Goal: Task Accomplishment & Management: Manage account settings

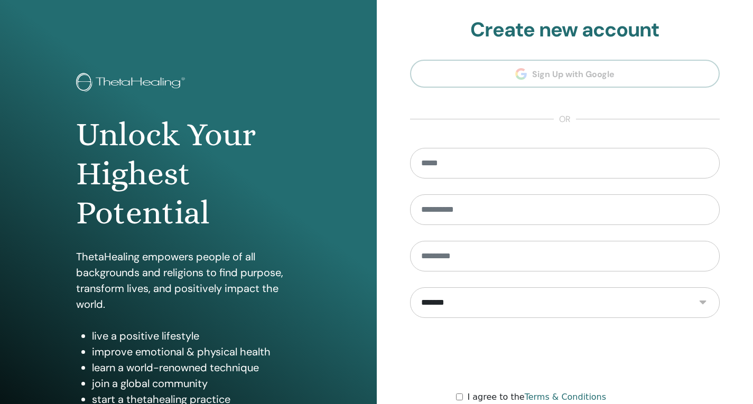
scroll to position [103, 0]
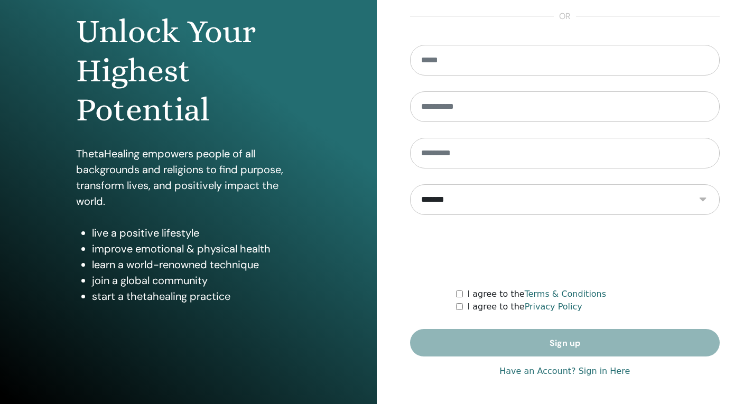
type input "**********"
click at [592, 368] on link "Have an Account? Sign in Here" at bounding box center [564, 371] width 131 height 13
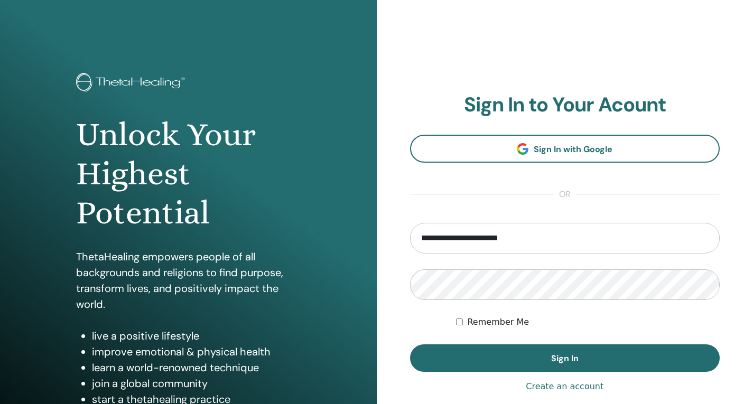
click at [592, 368] on button "Sign In" at bounding box center [565, 358] width 310 height 27
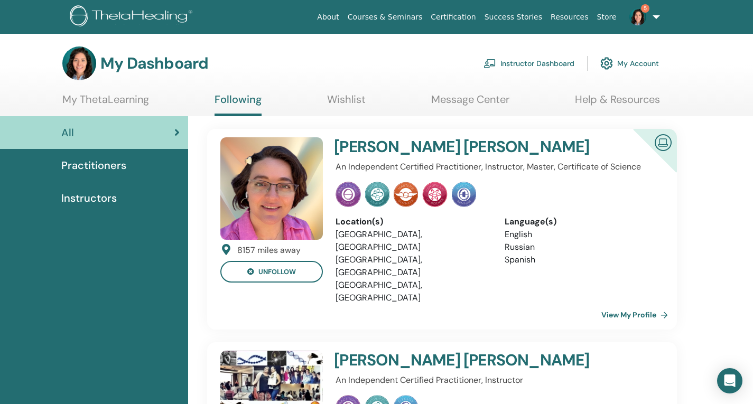
click at [525, 58] on link "Instructor Dashboard" at bounding box center [529, 63] width 91 height 23
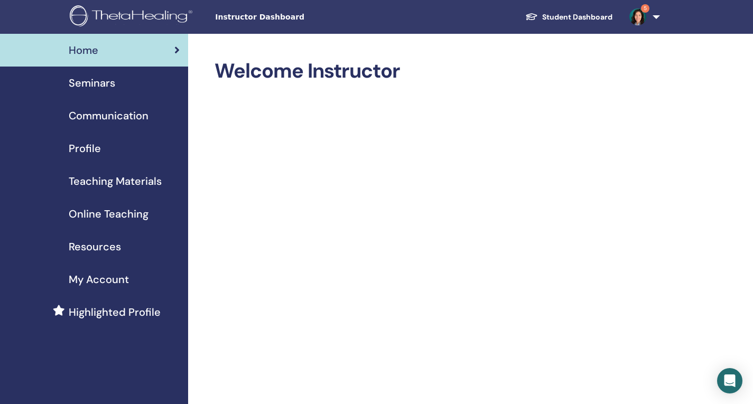
click at [107, 87] on span "Seminars" at bounding box center [92, 83] width 47 height 16
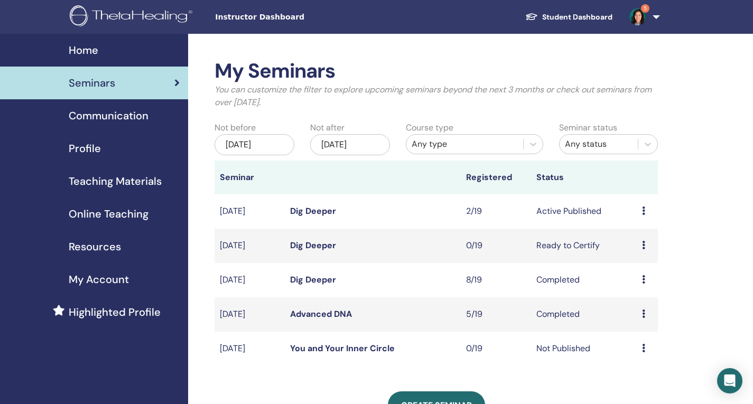
click at [325, 212] on link "Dig Deeper" at bounding box center [313, 211] width 46 height 11
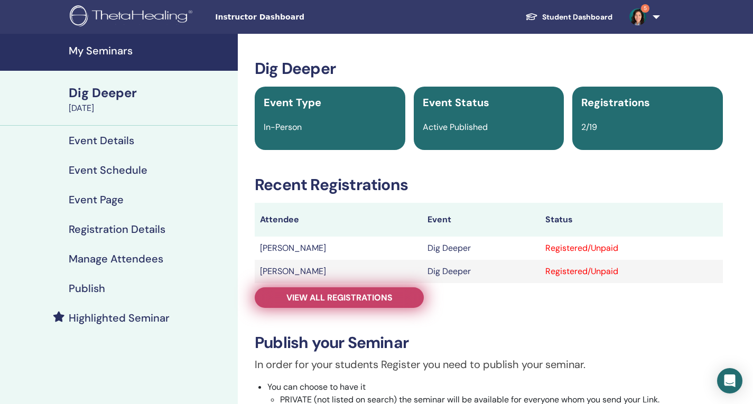
click at [348, 294] on span "View all registrations" at bounding box center [339, 297] width 106 height 11
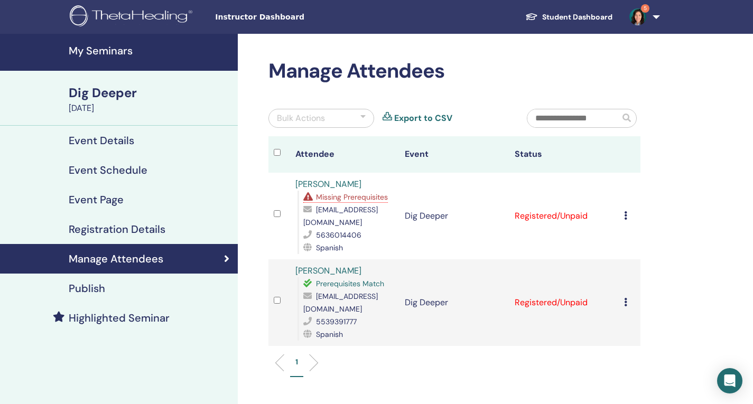
click at [626, 306] on icon at bounding box center [625, 302] width 3 height 8
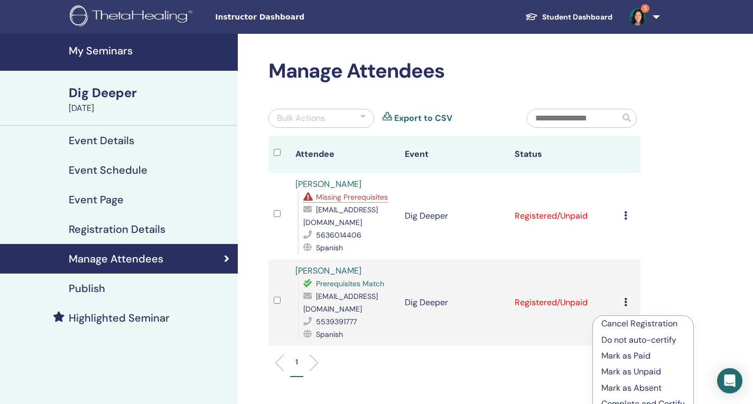
scroll to position [80, 0]
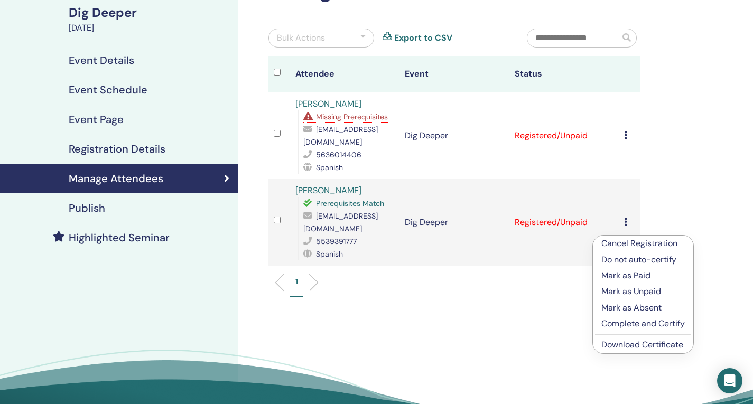
click at [615, 346] on link "Download Certificate" at bounding box center [642, 344] width 82 height 11
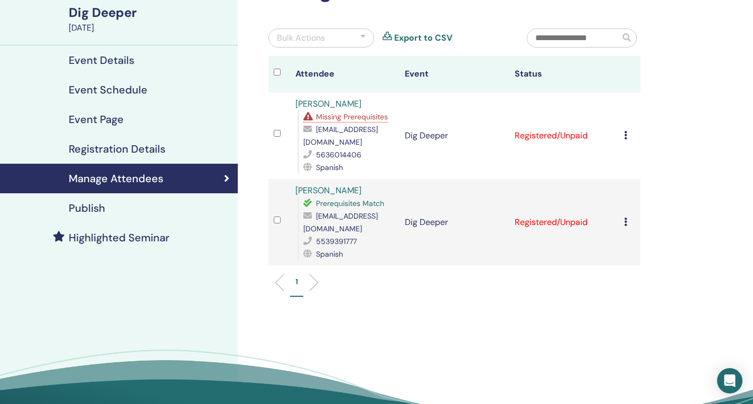
click at [626, 140] on icon at bounding box center [625, 135] width 3 height 8
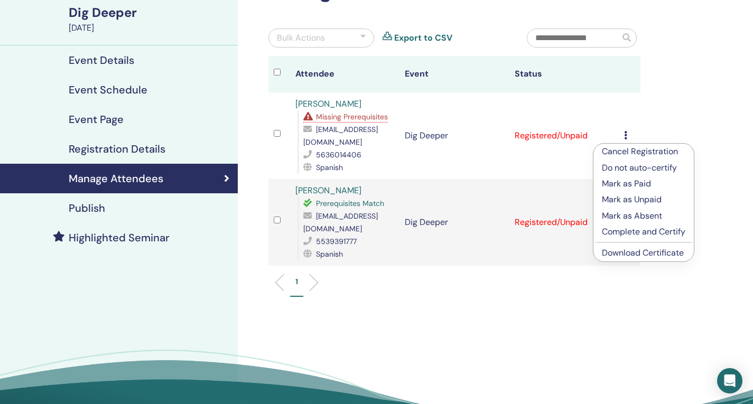
click at [612, 249] on link "Download Certificate" at bounding box center [643, 252] width 82 height 11
